Goal: Navigation & Orientation: Find specific page/section

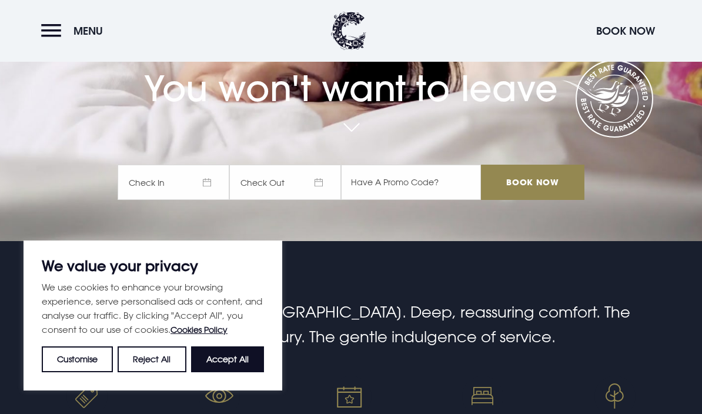
click at [235, 372] on button "Accept All" at bounding box center [227, 359] width 73 height 26
checkbox input "true"
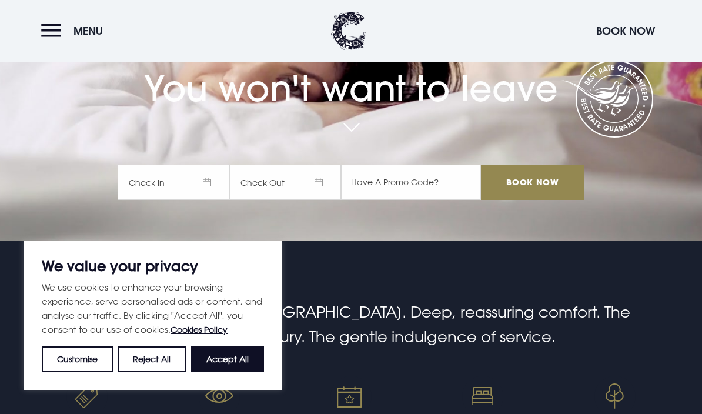
checkbox input "true"
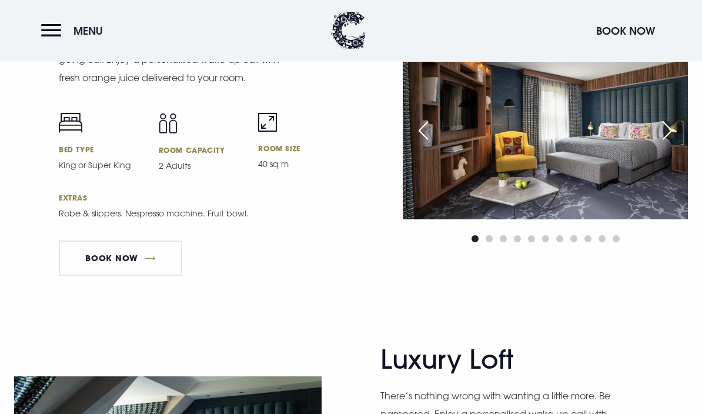
scroll to position [2501, 0]
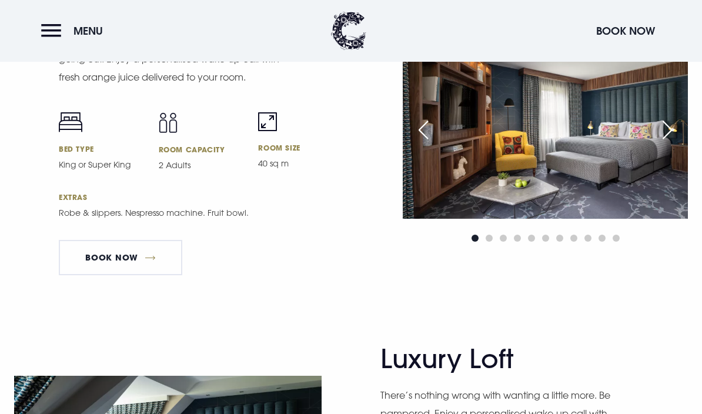
click at [537, 181] on img at bounding box center [545, 123] width 285 height 190
click at [555, 211] on img at bounding box center [545, 123] width 285 height 190
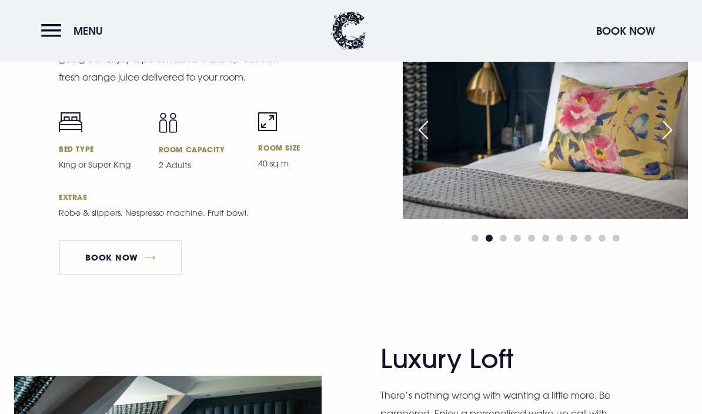
click at [673, 143] on div "Next slide" at bounding box center [667, 130] width 29 height 26
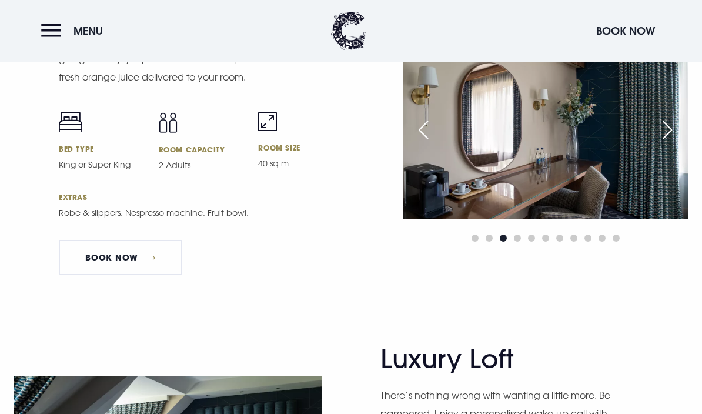
click at [669, 143] on div "Next slide" at bounding box center [667, 130] width 29 height 26
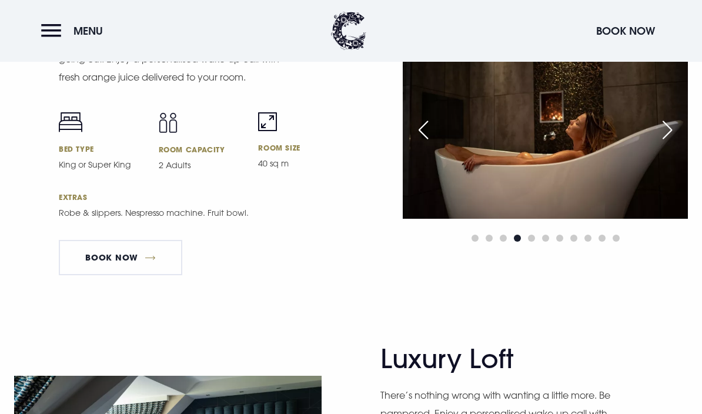
click at [667, 190] on img at bounding box center [545, 123] width 285 height 190
click at [672, 143] on div "Next slide" at bounding box center [667, 130] width 29 height 26
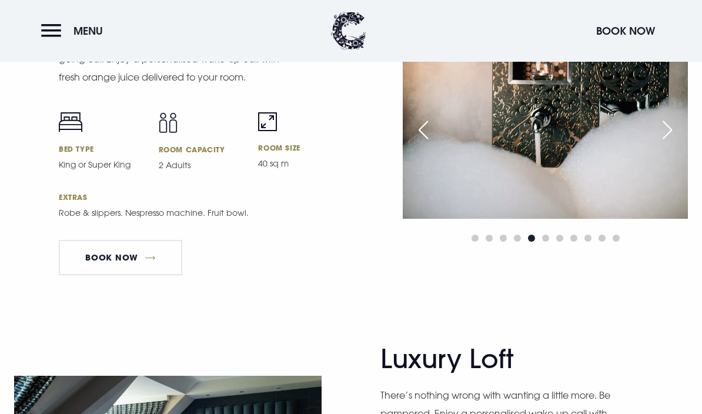
click at [673, 143] on div "Next slide" at bounding box center [667, 130] width 29 height 26
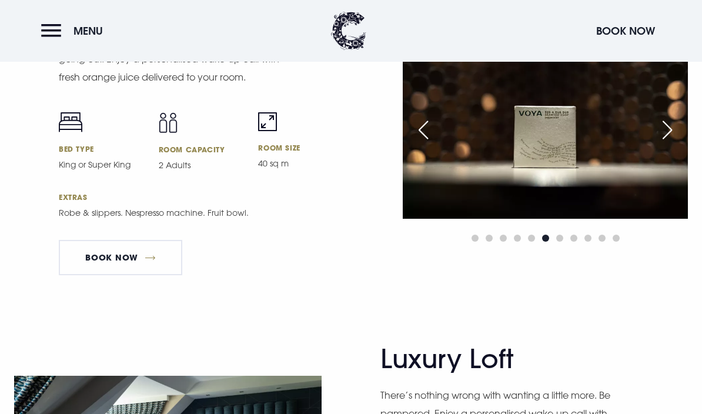
click at [669, 143] on div "Next slide" at bounding box center [667, 130] width 29 height 26
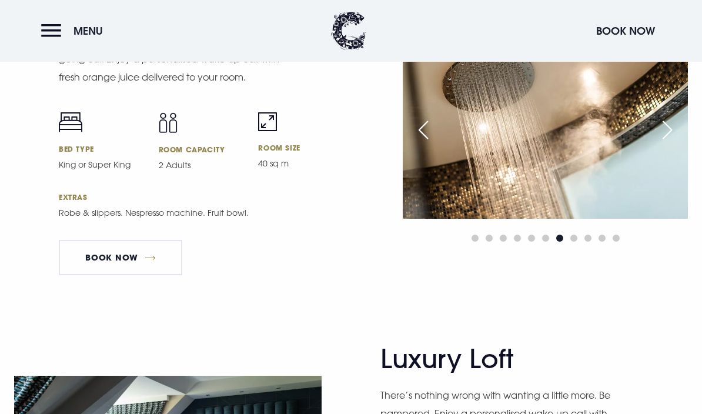
click at [668, 143] on div "Next slide" at bounding box center [667, 130] width 29 height 26
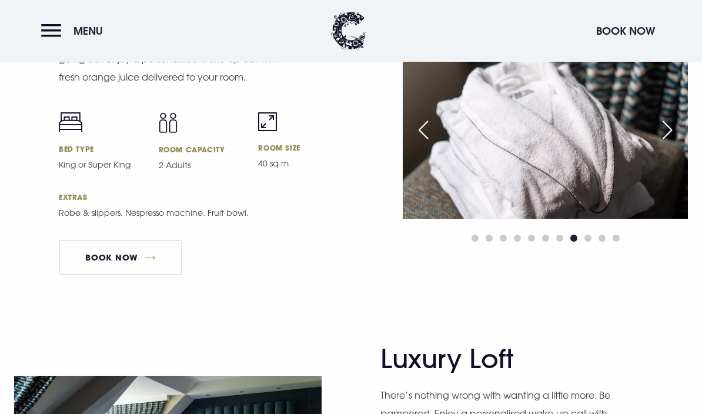
click at [674, 143] on div "Next slide" at bounding box center [667, 130] width 29 height 26
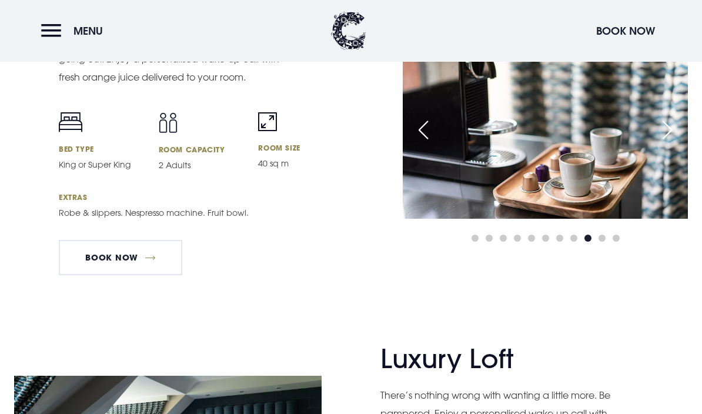
click at [668, 143] on div "Next slide" at bounding box center [667, 130] width 29 height 26
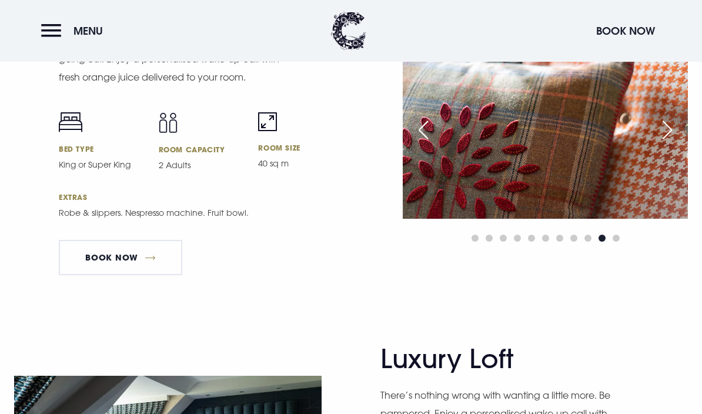
click at [665, 143] on div "Next slide" at bounding box center [667, 130] width 29 height 26
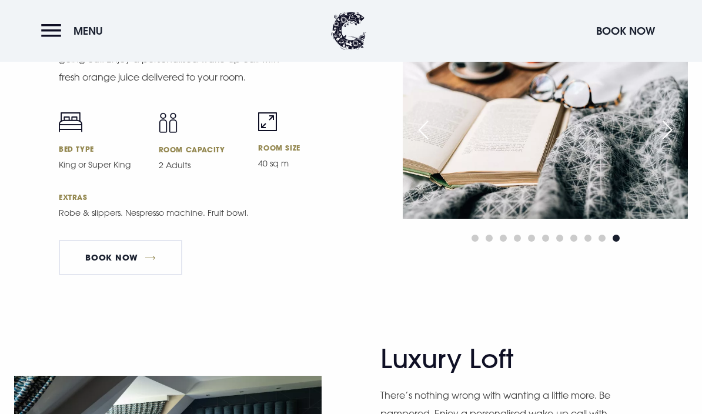
click at [665, 143] on div "Next slide" at bounding box center [667, 130] width 29 height 26
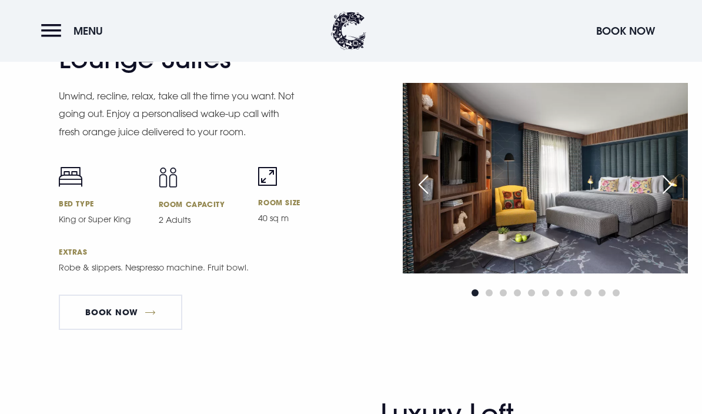
scroll to position [2446, 0]
click at [663, 198] on div "Next slide" at bounding box center [667, 185] width 29 height 26
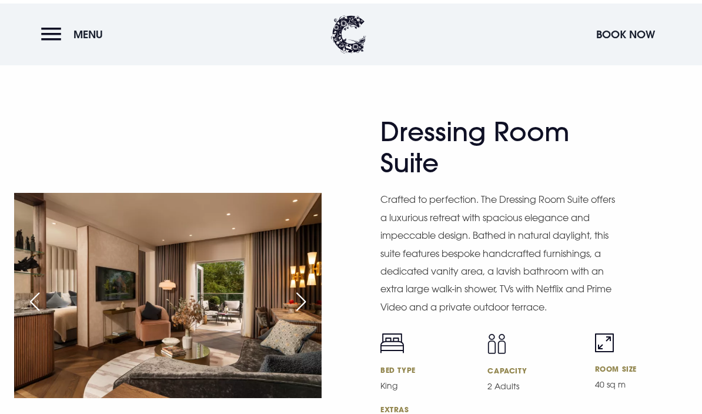
scroll to position [1930, 0]
